Goal: Use online tool/utility: Utilize a website feature to perform a specific function

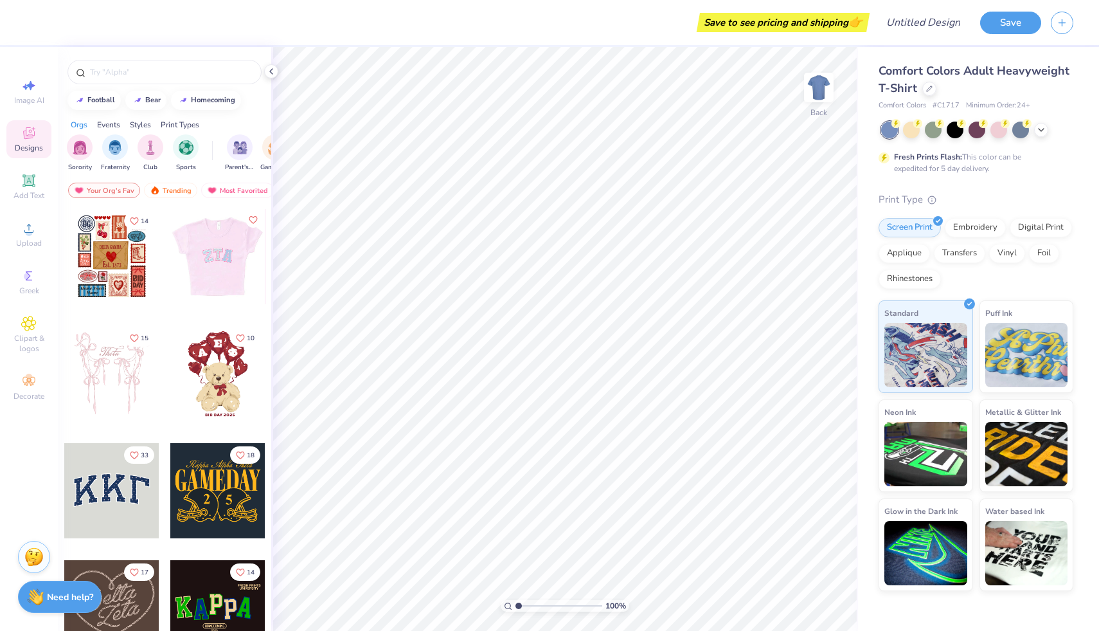
click at [219, 243] on div at bounding box center [217, 256] width 285 height 95
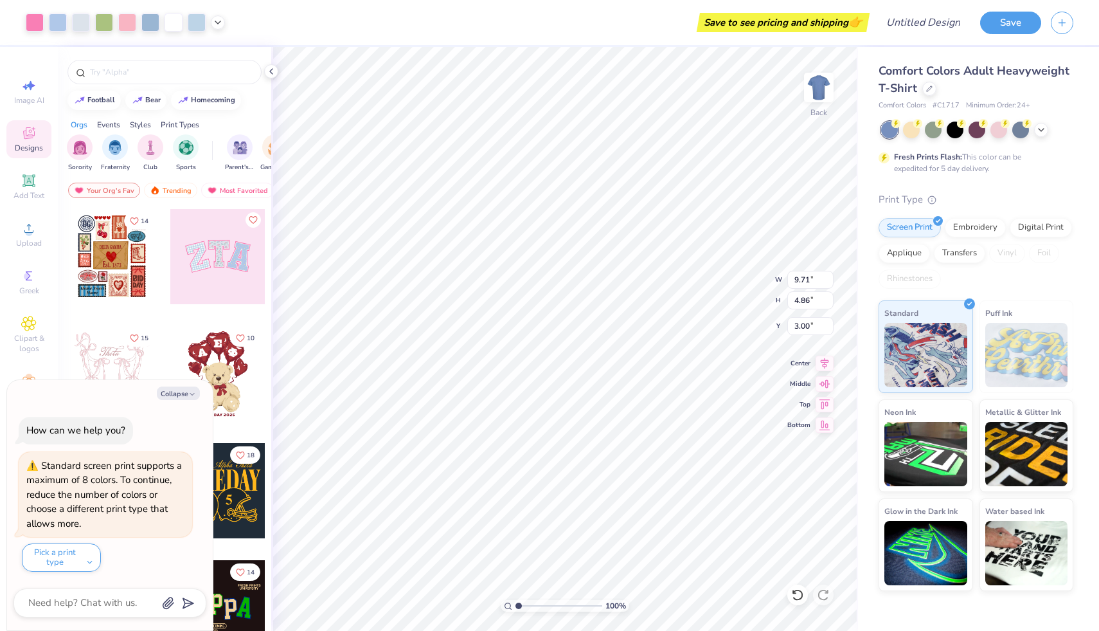
type textarea "x"
type input "9.81"
type input "4.91"
type textarea "x"
type input "3.30"
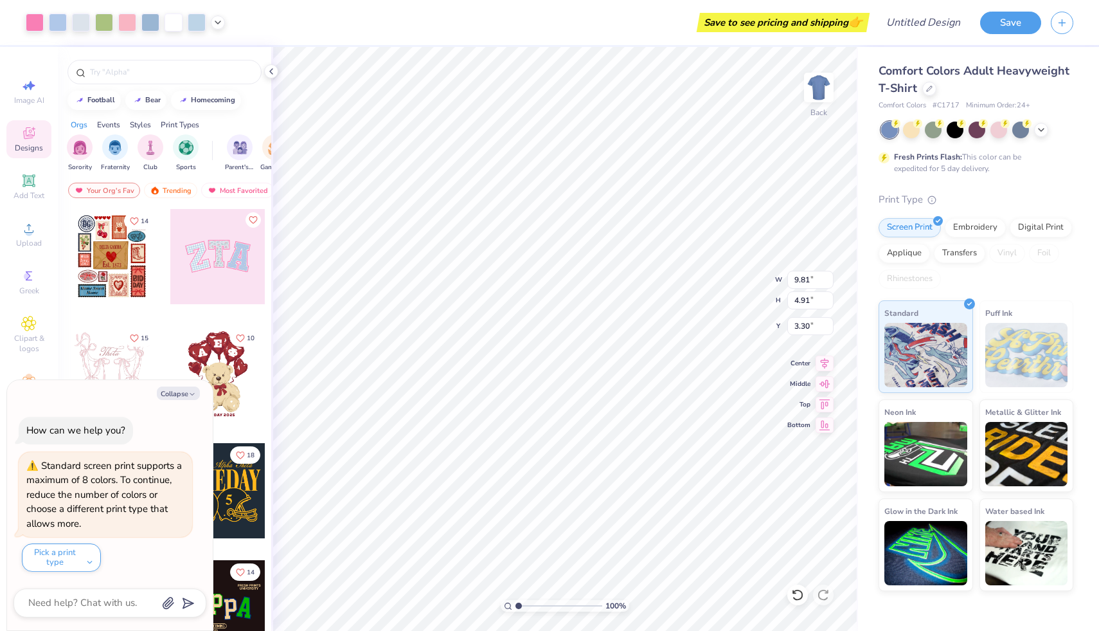
type textarea "x"
type input "4.08"
type textarea "x"
type input "3.33"
click at [192, 395] on icon "button" at bounding box center [192, 394] width 8 height 8
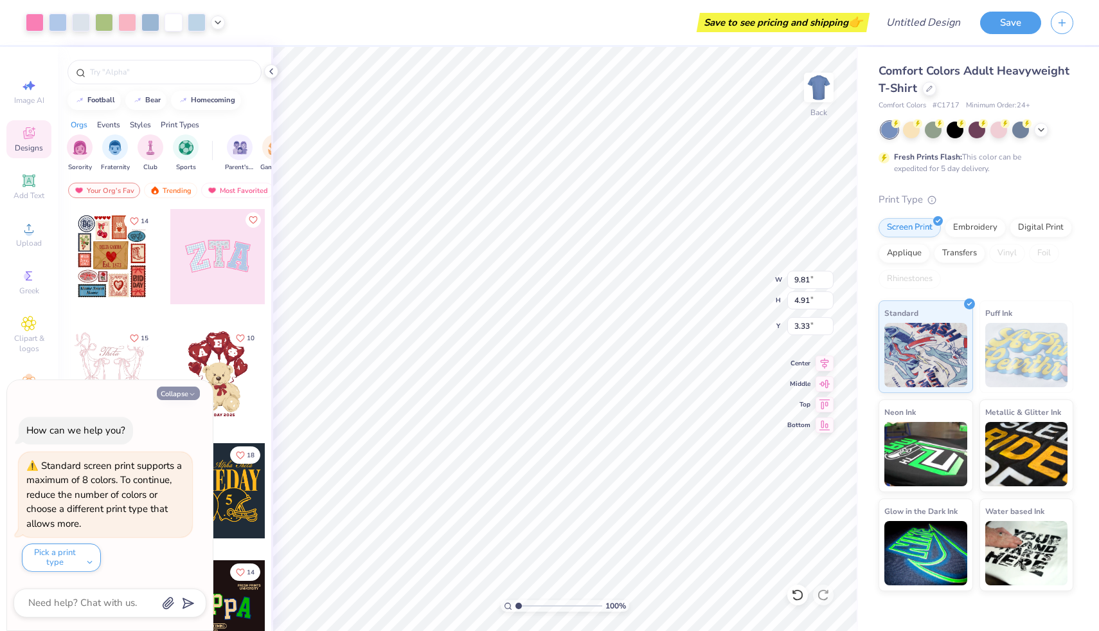
type textarea "x"
